Goal: Use online tool/utility: Utilize a website feature to perform a specific function

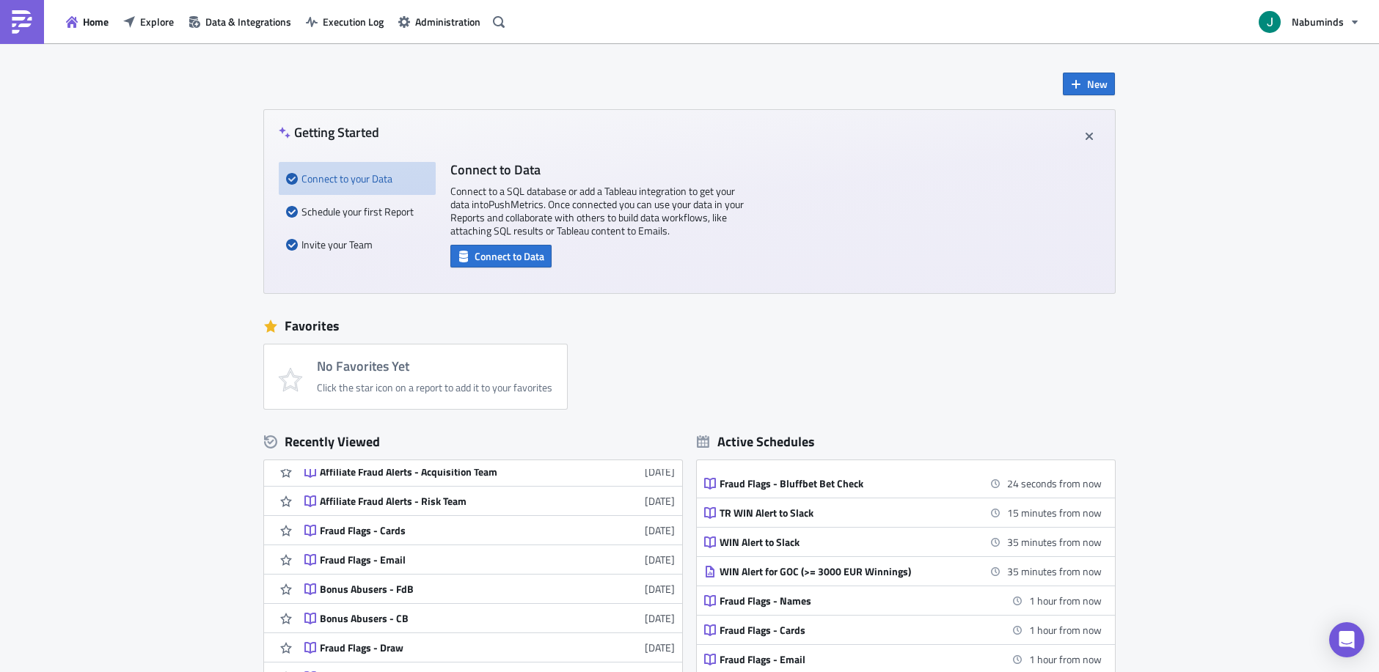
scroll to position [71, 0]
click at [502, 479] on link "Affiliate Fraud Alerts - Acquisition Team [DATE]" at bounding box center [489, 471] width 370 height 29
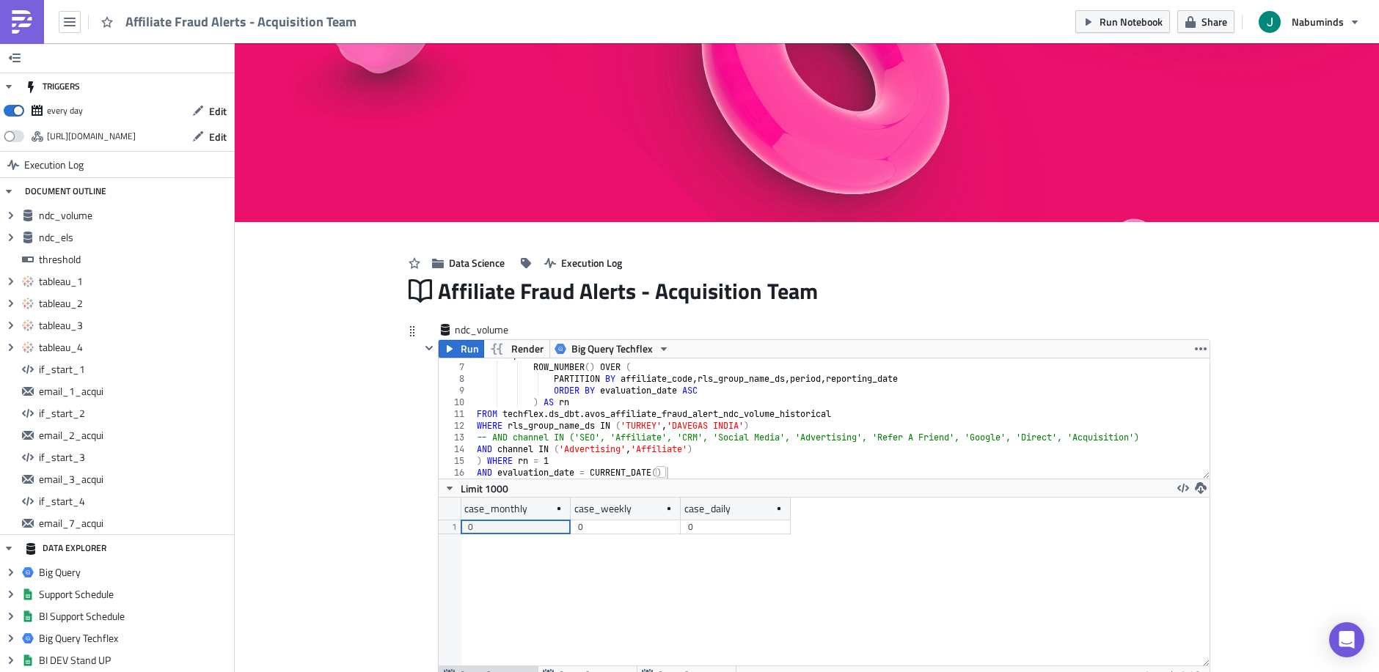
scroll to position [168, 771]
click at [591, 441] on div "SELECT *, ROW_NUMBER ( ) OVER ( PARTITION BY affiliate_code , rls_group_name_ds…" at bounding box center [842, 422] width 736 height 144
click at [634, 439] on div "SELECT *, ROW_NUMBER ( ) OVER ( PARTITION BY affiliate_code , rls_group_name_ds…" at bounding box center [842, 422] width 736 height 144
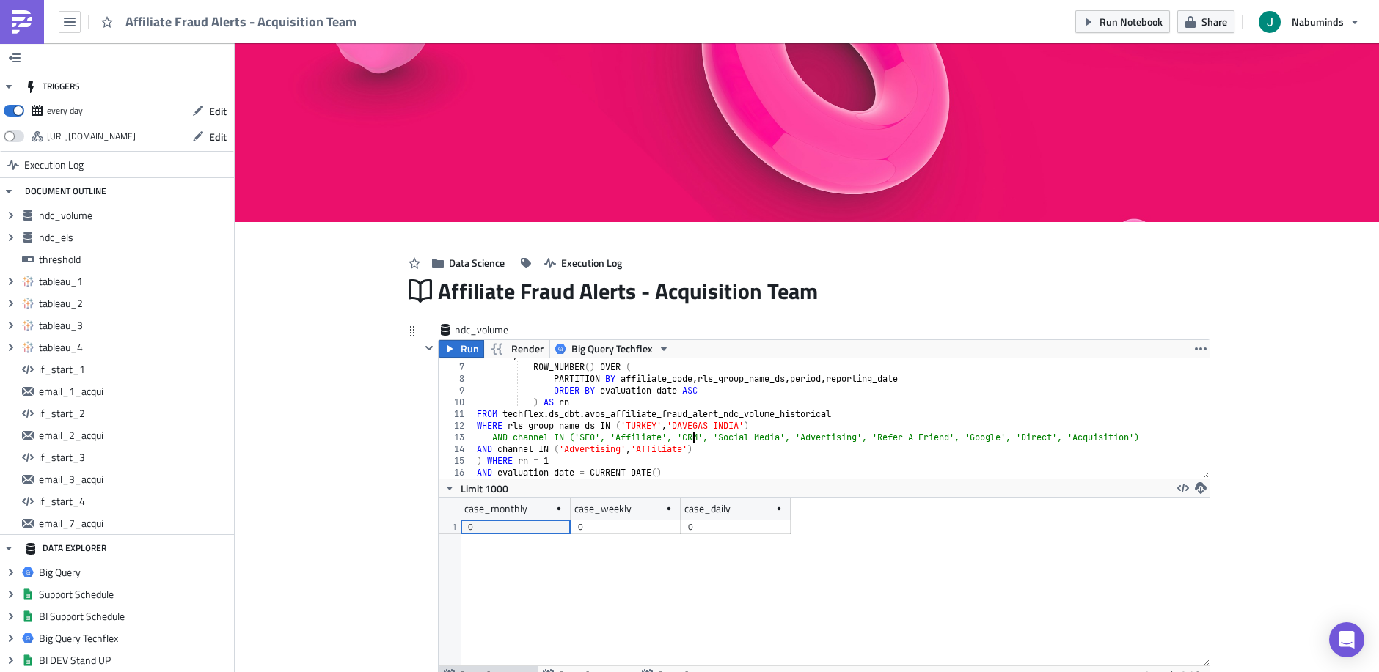
click at [694, 441] on div "SELECT *, ROW_NUMBER ( ) OVER ( PARTITION BY affiliate_code , rls_group_name_ds…" at bounding box center [842, 422] width 736 height 144
click at [728, 439] on div "SELECT *, ROW_NUMBER ( ) OVER ( PARTITION BY affiliate_code , rls_group_name_ds…" at bounding box center [842, 422] width 736 height 144
click at [787, 439] on div "SELECT *, ROW_NUMBER ( ) OVER ( PARTITION BY affiliate_code , rls_group_name_ds…" at bounding box center [842, 422] width 736 height 144
click at [865, 437] on div "SELECT *, ROW_NUMBER ( ) OVER ( PARTITION BY affiliate_code , rls_group_name_ds…" at bounding box center [842, 422] width 736 height 144
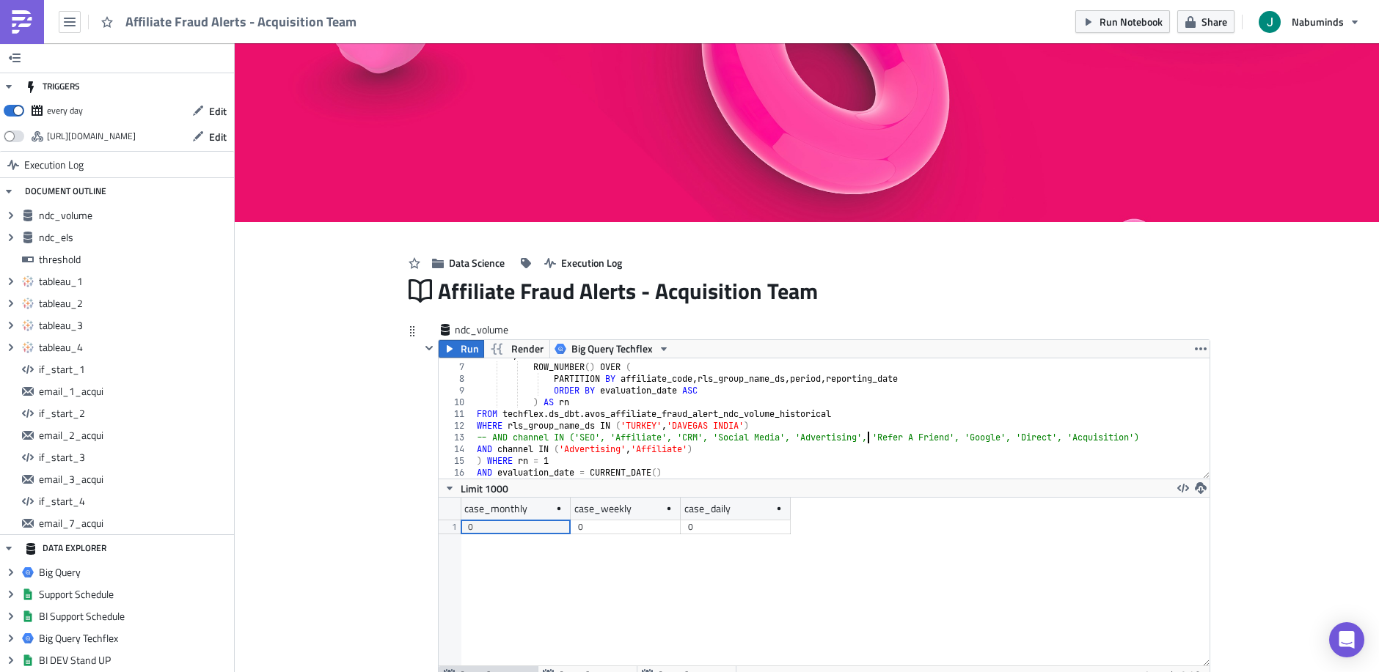
click at [865, 437] on div "SELECT *, ROW_NUMBER ( ) OVER ( PARTITION BY affiliate_code , rls_group_name_ds…" at bounding box center [842, 422] width 736 height 144
click at [887, 437] on div "SELECT *, ROW_NUMBER ( ) OVER ( PARTITION BY affiliate_code , rls_group_name_ds…" at bounding box center [842, 422] width 736 height 144
click at [964, 438] on div "SELECT *, ROW_NUMBER ( ) OVER ( PARTITION BY affiliate_code , rls_group_name_ds…" at bounding box center [842, 422] width 736 height 144
click at [990, 440] on div "SELECT *, ROW_NUMBER ( ) OVER ( PARTITION BY affiliate_code , rls_group_name_ds…" at bounding box center [842, 422] width 736 height 144
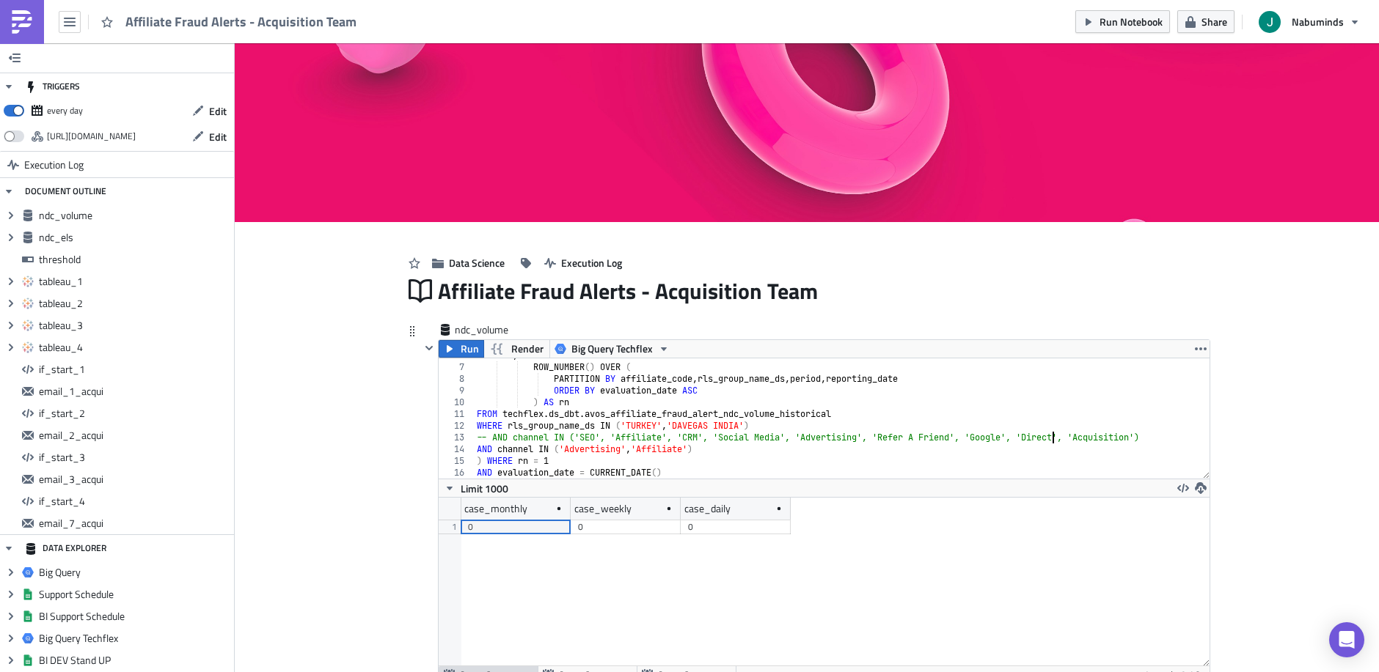
click at [1052, 437] on div "SELECT *, ROW_NUMBER ( ) OVER ( PARTITION BY affiliate_code , rls_group_name_ds…" at bounding box center [842, 422] width 736 height 144
click at [1107, 439] on div "SELECT *, ROW_NUMBER ( ) OVER ( PARTITION BY affiliate_code , rls_group_name_ds…" at bounding box center [842, 422] width 736 height 144
click at [586, 441] on div "SELECT *, ROW_NUMBER ( ) OVER ( PARTITION BY affiliate_code , rls_group_name_ds…" at bounding box center [842, 422] width 736 height 144
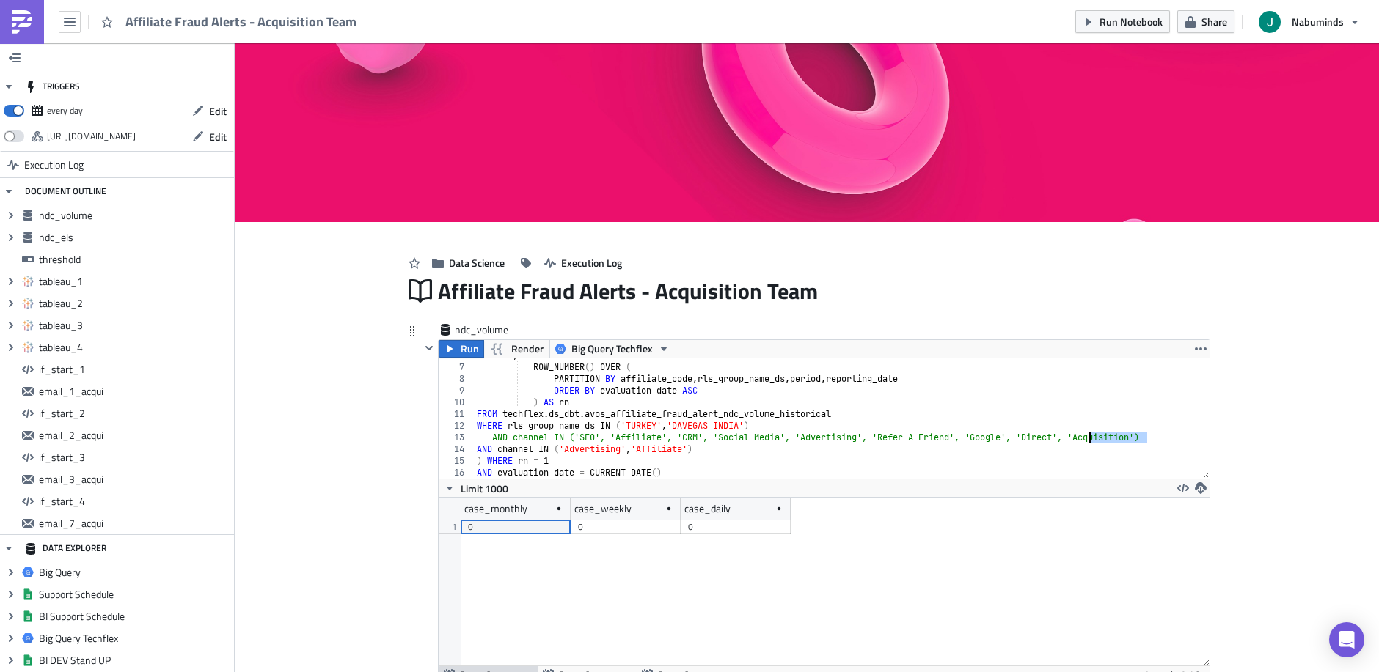
click at [586, 441] on div "SELECT *, ROW_NUMBER ( ) OVER ( PARTITION BY affiliate_code , rls_group_name_ds…" at bounding box center [842, 422] width 736 height 144
click at [619, 440] on div "SELECT *, ROW_NUMBER ( ) OVER ( PARTITION BY affiliate_code , rls_group_name_ds…" at bounding box center [842, 422] width 736 height 144
click at [1153, 437] on div "SELECT *, ROW_NUMBER ( ) OVER ( PARTITION BY affiliate_code , rls_group_name_ds…" at bounding box center [842, 422] width 736 height 144
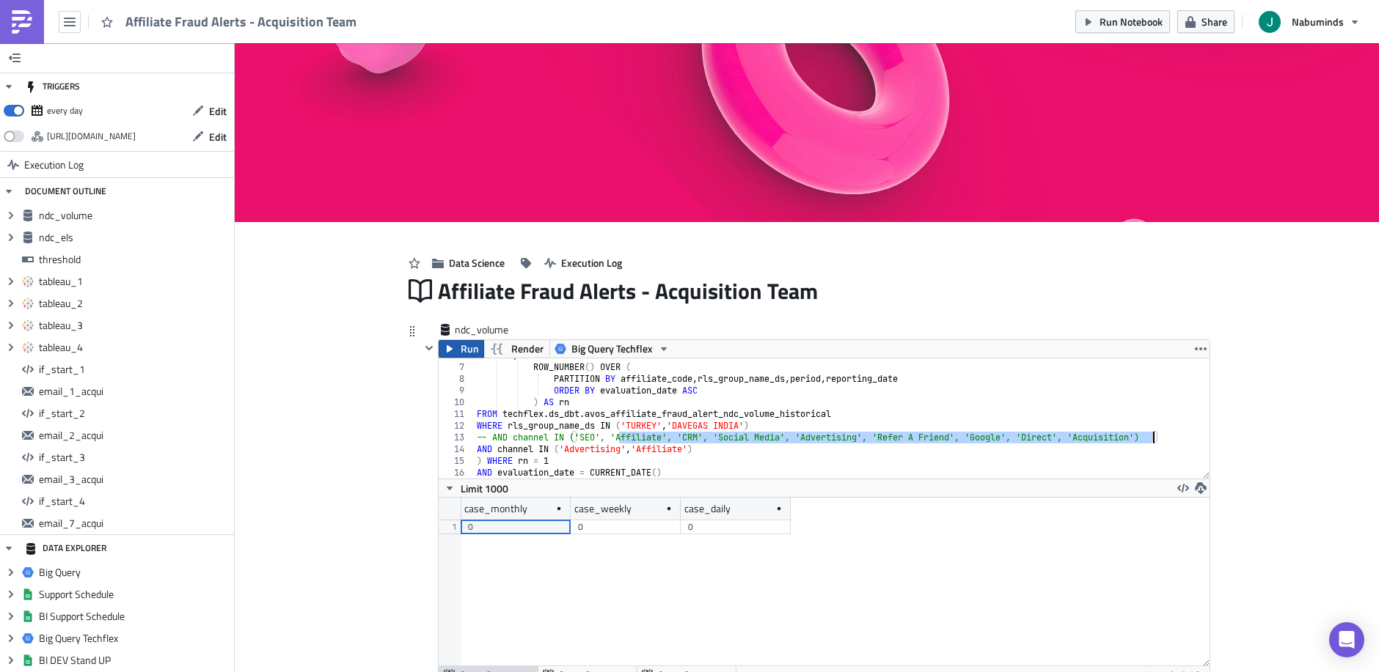
click at [456, 344] on button "Run" at bounding box center [461, 349] width 45 height 18
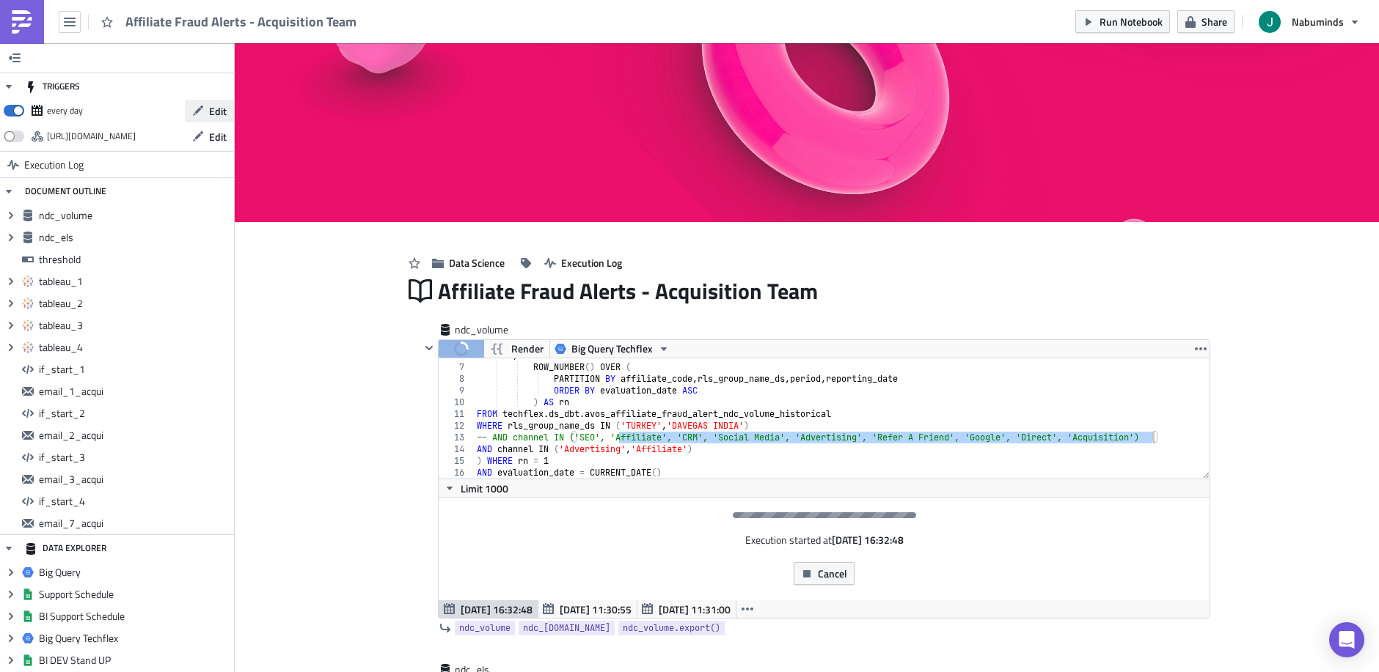
click at [213, 106] on span "Edit" at bounding box center [218, 110] width 18 height 15
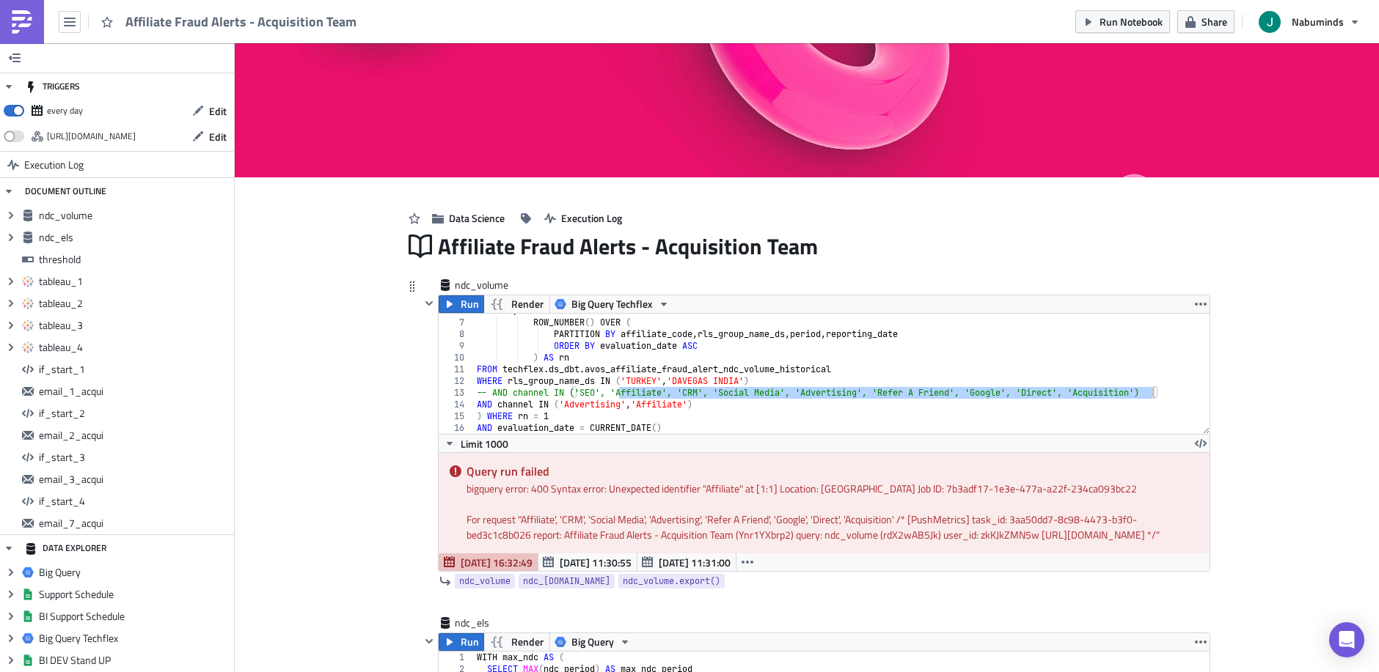
scroll to position [70, 0]
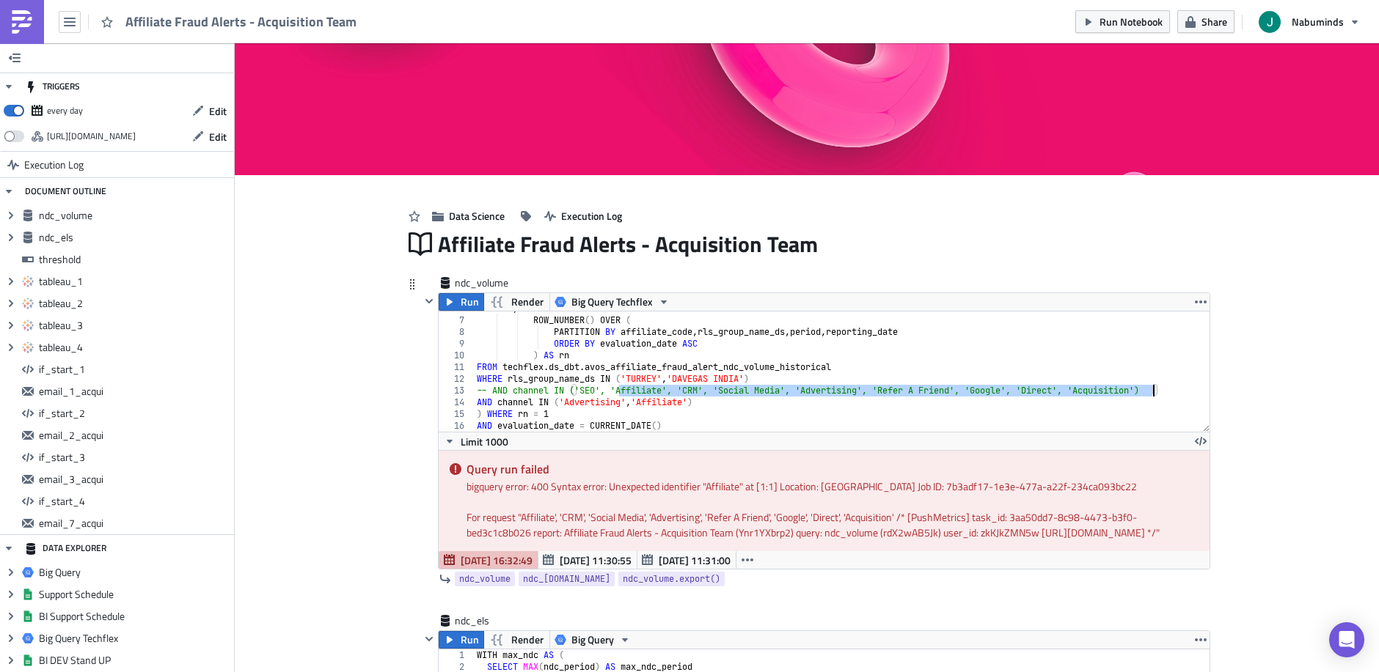
click at [733, 392] on div "SELECT *, ROW_NUMBER ( ) OVER ( PARTITION BY affiliate_code , rls_group_name_ds…" at bounding box center [842, 375] width 736 height 144
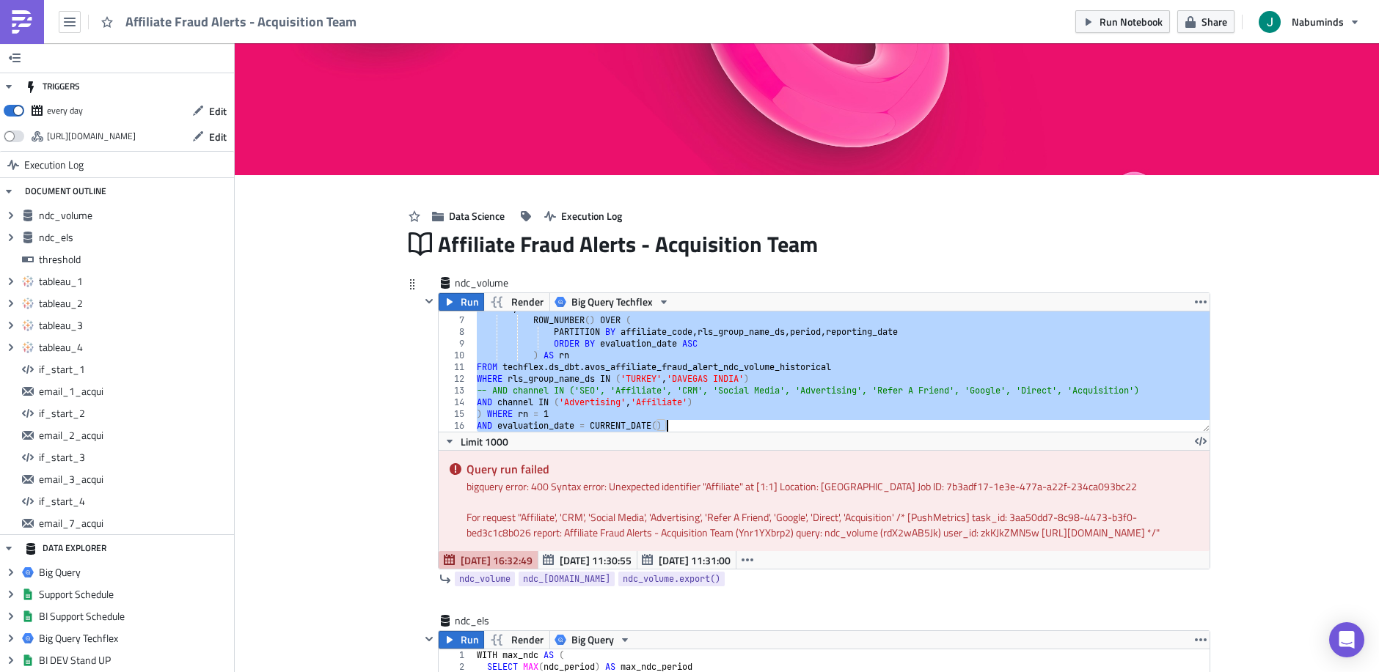
click at [626, 413] on div "SELECT *, ROW_NUMBER ( ) OVER ( PARTITION BY affiliate_code , rls_group_name_ds…" at bounding box center [842, 375] width 736 height 144
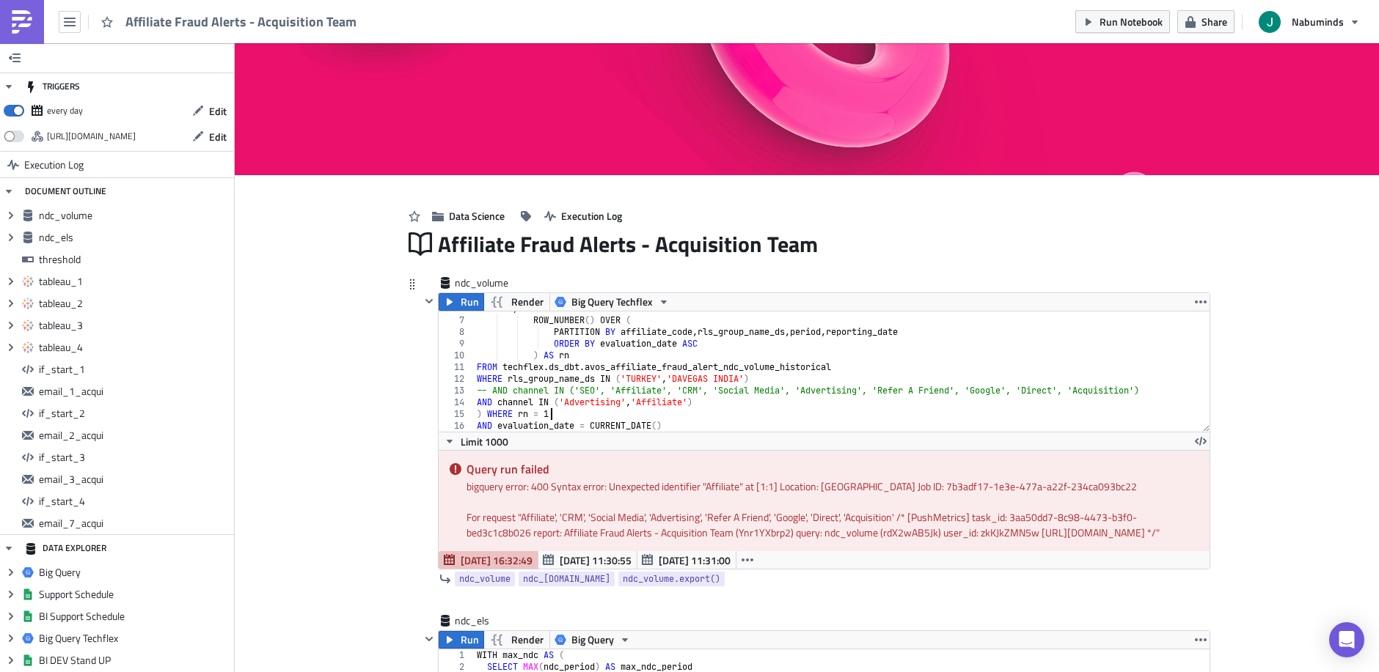
click at [738, 400] on div "SELECT *, ROW_NUMBER ( ) OVER ( PARTITION BY affiliate_code , rls_group_name_ds…" at bounding box center [842, 375] width 736 height 144
type textarea "AND channel IN ('SEO', 'Affiliate', 'CRM', 'Social Media', 'Advertising', 'Refe…"
click at [468, 304] on span "Run" at bounding box center [470, 302] width 18 height 18
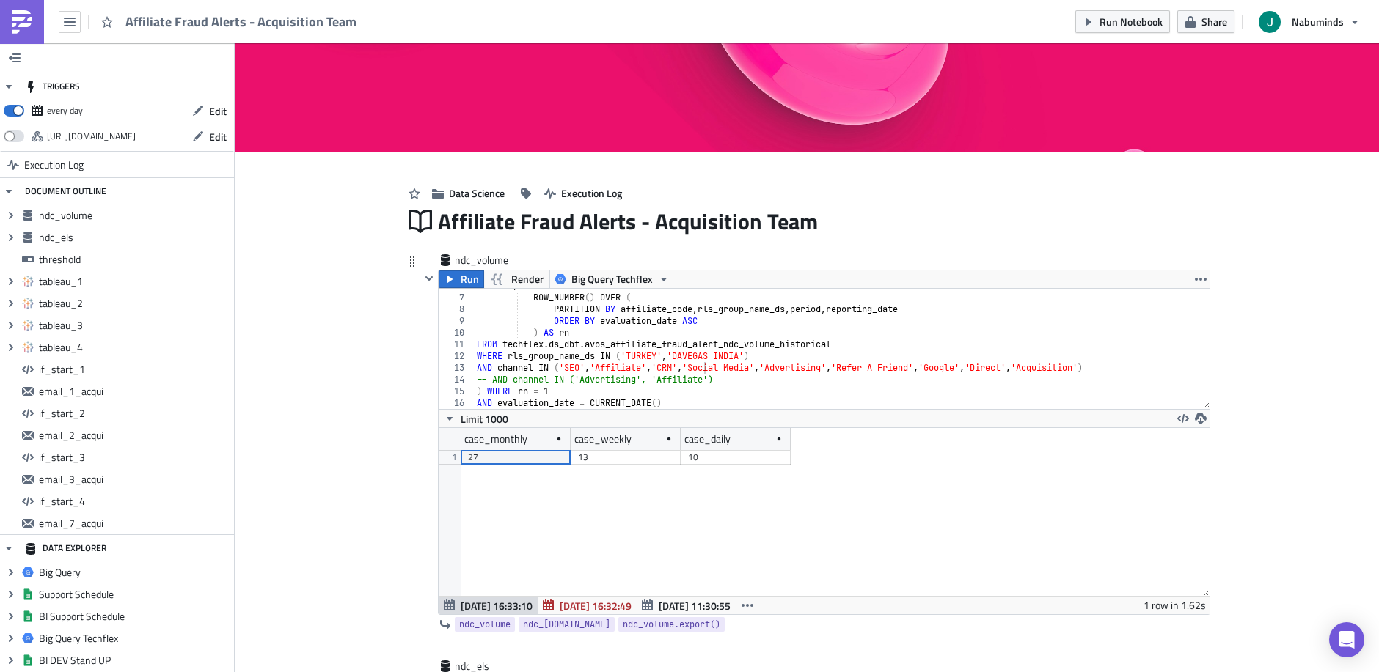
scroll to position [168, 771]
click at [18, 112] on span at bounding box center [14, 111] width 21 height 12
click at [16, 111] on input "checkbox" at bounding box center [12, 107] width 10 height 10
checkbox input "false"
click at [165, 29] on div "Affiliate Fraud Alerts - Acquisition Team" at bounding box center [241, 21] width 232 height 17
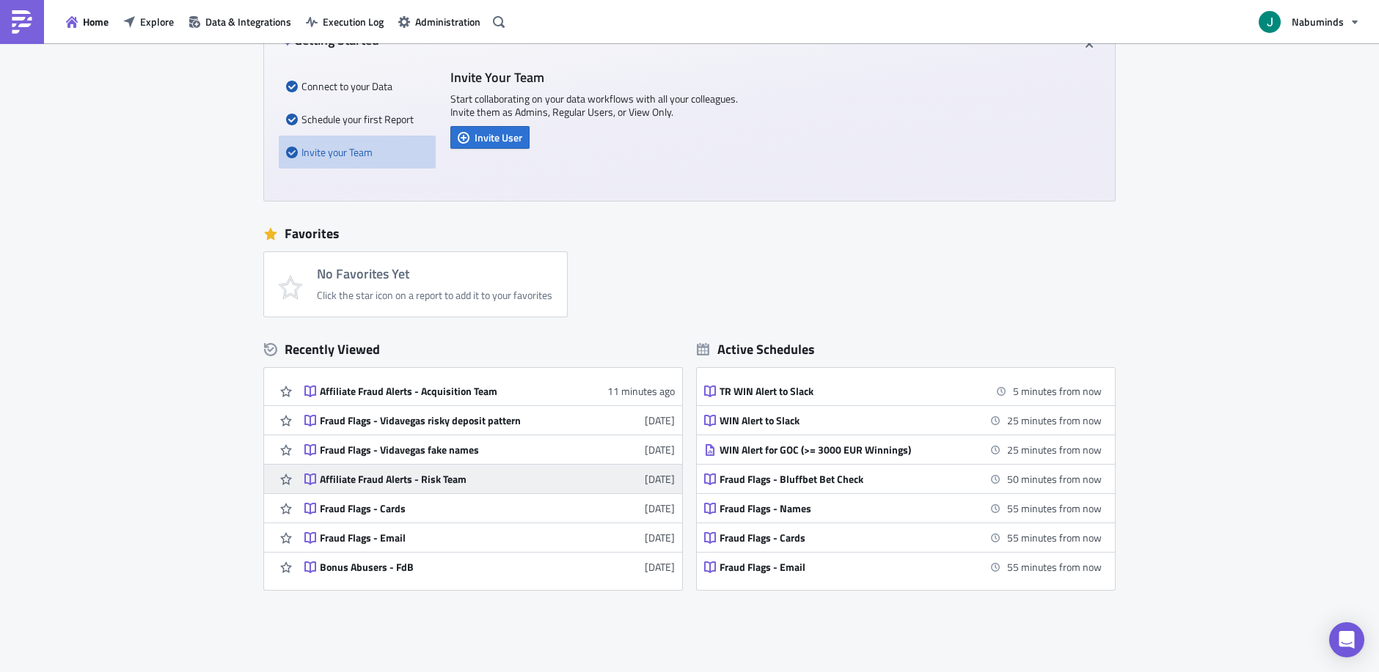
click at [486, 481] on div "Affiliate Fraud Alerts - Risk Team" at bounding box center [448, 479] width 257 height 13
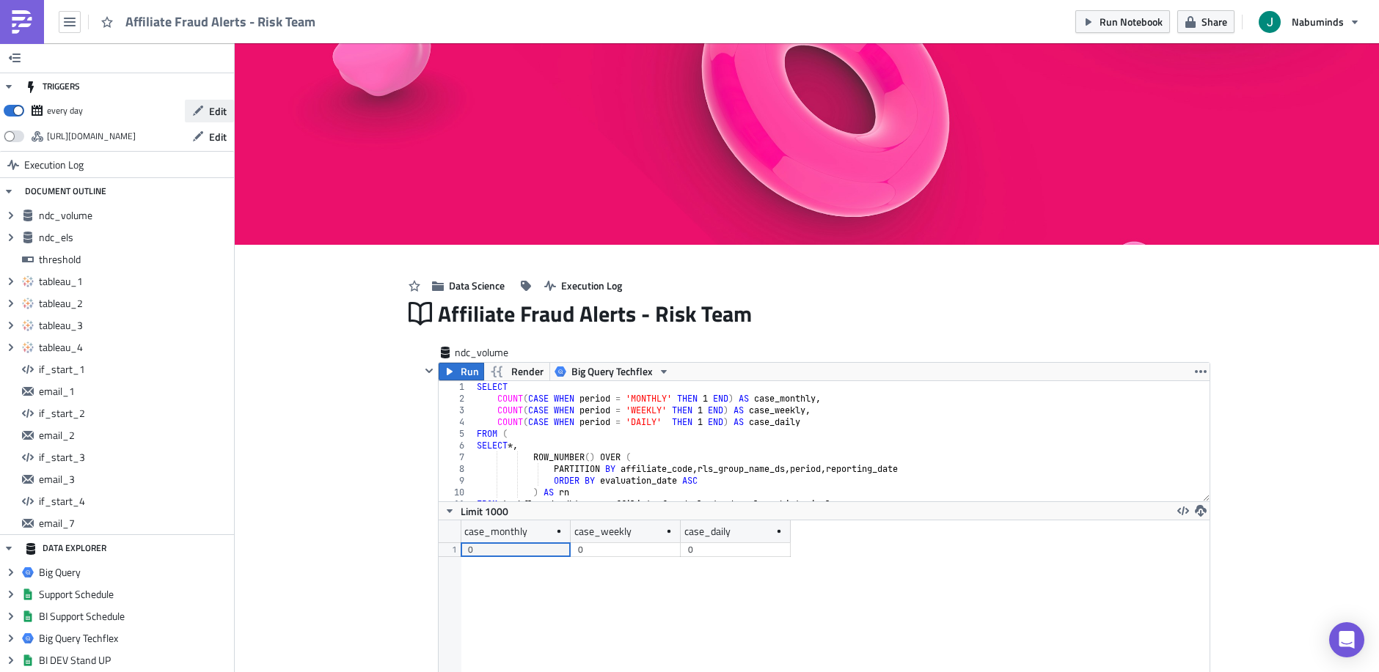
scroll to position [168, 771]
click at [9, 112] on span at bounding box center [14, 111] width 21 height 12
click at [9, 111] on input "checkbox" at bounding box center [12, 107] width 10 height 10
checkbox input "false"
